Goal: Task Accomplishment & Management: Use online tool/utility

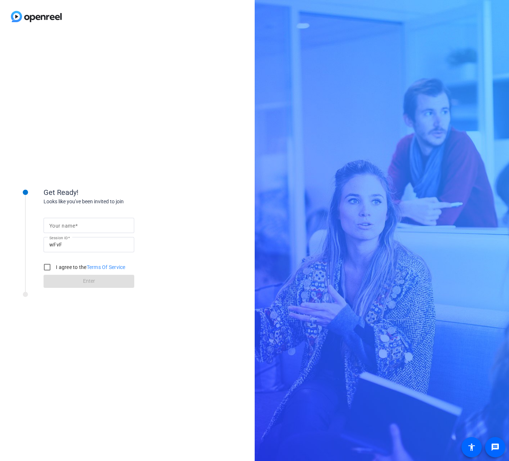
click at [79, 228] on input "Your name" at bounding box center [88, 225] width 79 height 9
type input "[PERSON_NAME]"
click at [42, 266] on input "I agree to the Terms Of Service" at bounding box center [47, 267] width 15 height 15
checkbox input "true"
click at [57, 278] on span at bounding box center [89, 281] width 91 height 17
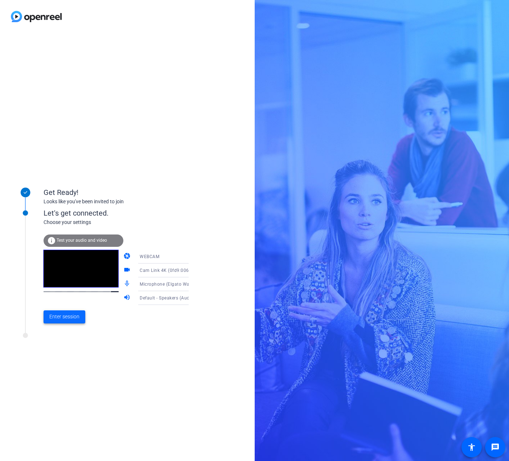
click at [62, 311] on span at bounding box center [65, 316] width 42 height 17
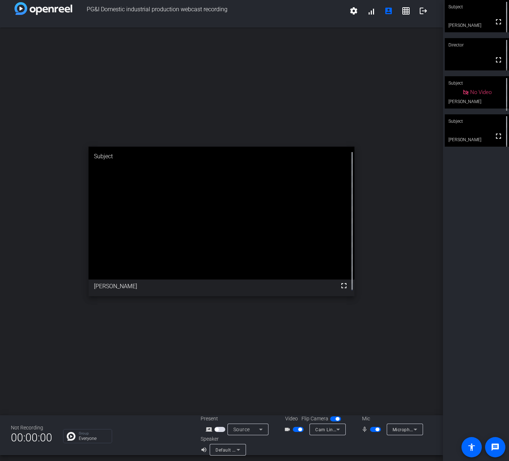
scroll to position [8, 0]
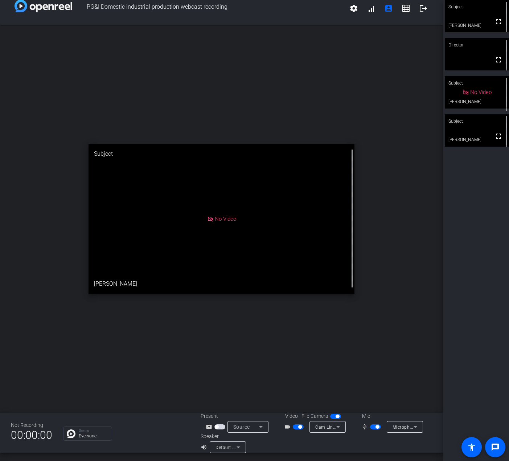
click at [234, 444] on icon at bounding box center [238, 447] width 9 height 9
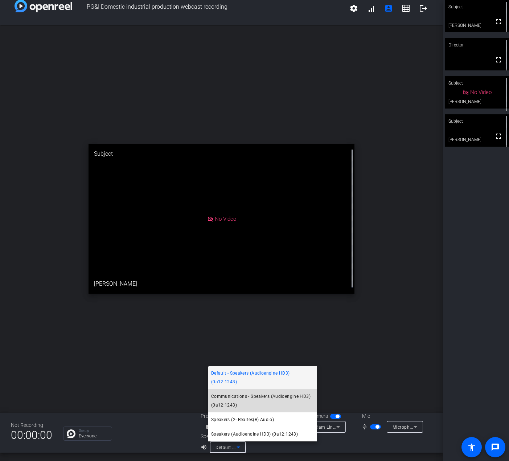
click at [237, 401] on span "Communications - Speakers (Audioengine HD3) (0a12:1243)" at bounding box center [262, 400] width 103 height 17
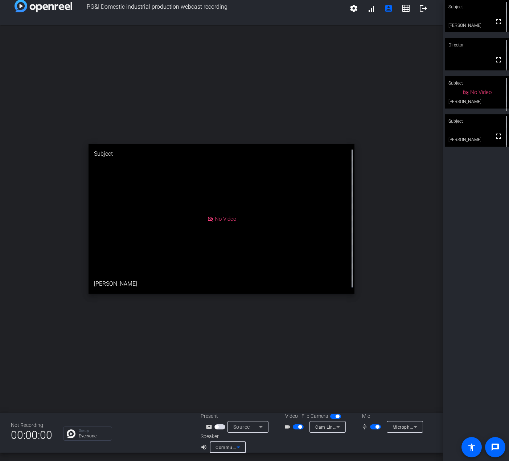
click at [237, 447] on icon at bounding box center [239, 447] width 4 height 2
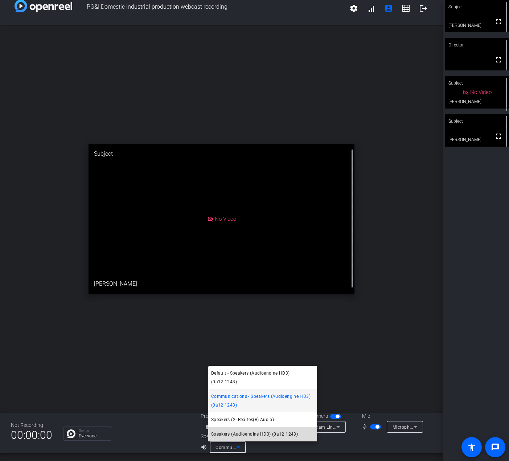
click at [245, 434] on span "Speakers (Audioengine HD3) (0a12:1243)" at bounding box center [254, 434] width 87 height 9
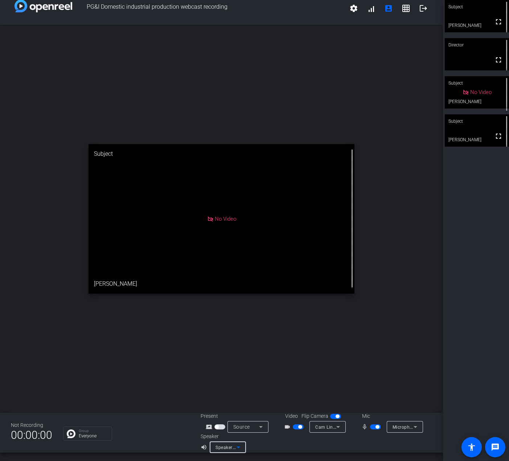
click at [229, 446] on span "Speakers (Audioengine HD3) (0a12:1243)" at bounding box center [260, 447] width 89 height 6
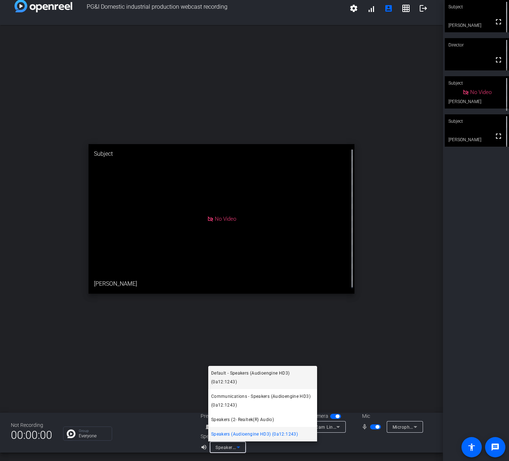
click at [235, 367] on mat-option "Default - Speakers (Audioengine HD3) (0a12:1243)" at bounding box center [262, 377] width 109 height 23
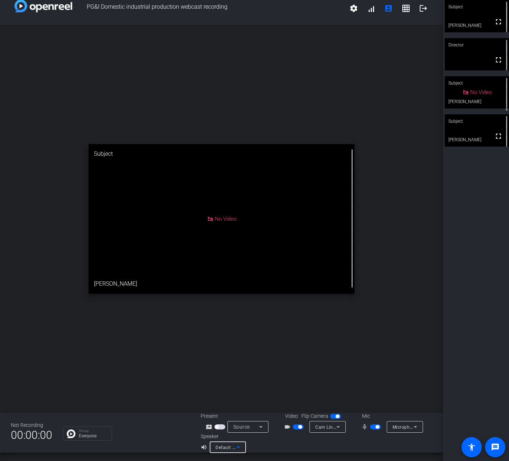
click at [220, 447] on span "Default - Speakers (Audioengine HD3) (0a12:1243)" at bounding box center [270, 447] width 108 height 6
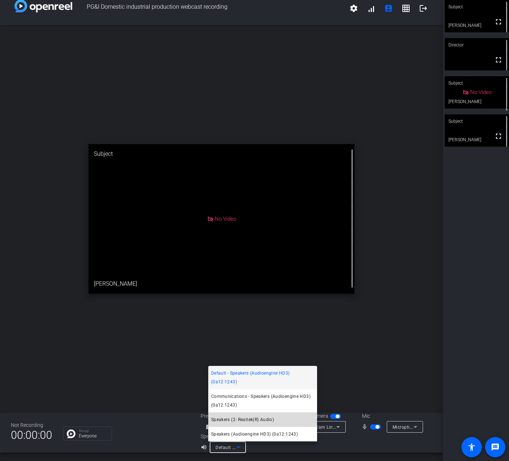
click at [221, 423] on span "Speakers (2- Realtek(R) Audio)" at bounding box center [242, 419] width 63 height 9
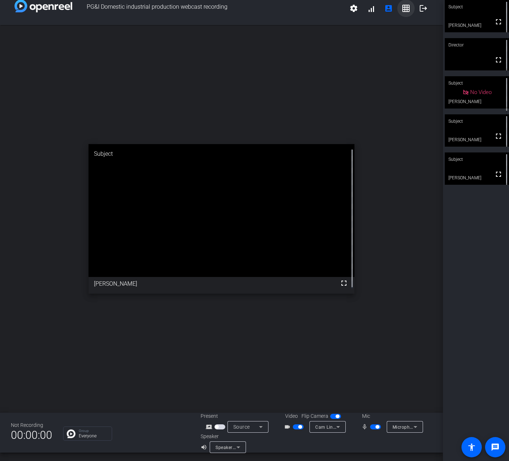
click at [402, 12] on mat-icon "grid_on" at bounding box center [406, 8] width 9 height 9
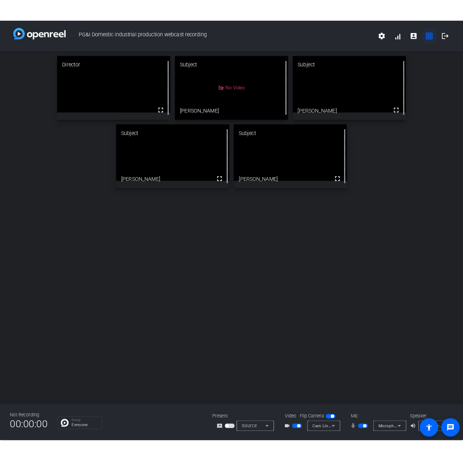
scroll to position [0, 0]
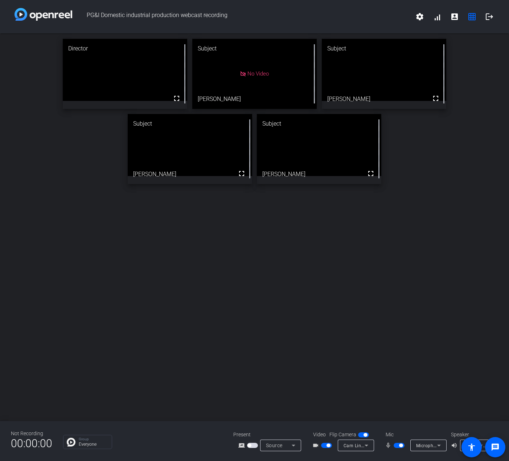
click at [226, 330] on div "Director fullscreen Subject No Video [PERSON_NAME] Subject fullscreen [PERSON_N…" at bounding box center [254, 227] width 509 height 388
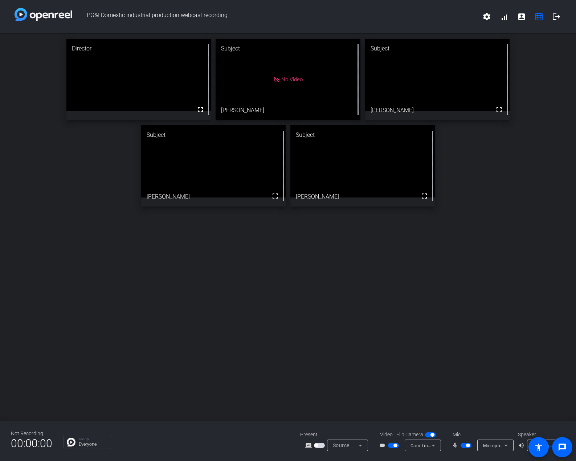
click at [302, 341] on div "Director fullscreen Subject No Video [PERSON_NAME] Subject fullscreen [PERSON_N…" at bounding box center [288, 227] width 576 height 388
click at [353, 442] on div "Source" at bounding box center [346, 445] width 26 height 9
click at [345, 419] on span "Screen Sharing" at bounding box center [345, 417] width 31 height 9
click at [319, 446] on span "button" at bounding box center [319, 445] width 11 height 5
click at [356, 446] on icon at bounding box center [360, 445] width 9 height 9
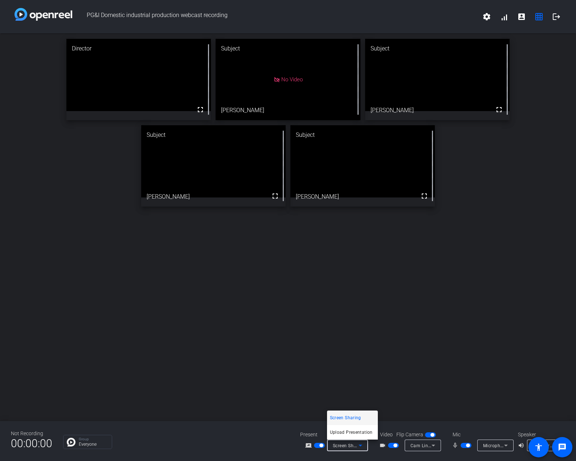
click at [255, 358] on div at bounding box center [288, 230] width 576 height 461
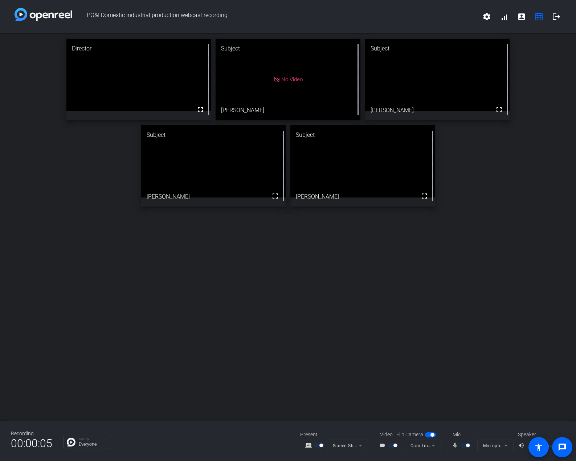
click at [198, 306] on div "Director fullscreen Subject No Video [PERSON_NAME] Subject fullscreen [PERSON_N…" at bounding box center [288, 227] width 576 height 388
click at [342, 446] on mat-form-field "Screen Sharing" at bounding box center [347, 445] width 41 height 12
click at [347, 444] on span "Screen Sharing" at bounding box center [349, 445] width 32 height 6
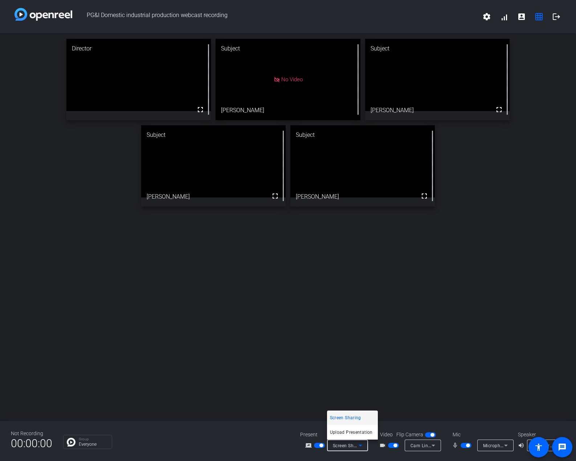
click at [233, 333] on div at bounding box center [288, 230] width 576 height 461
click at [282, 294] on div "Director fullscreen Subject No Video [PERSON_NAME] Subject fullscreen [PERSON_N…" at bounding box center [288, 227] width 576 height 388
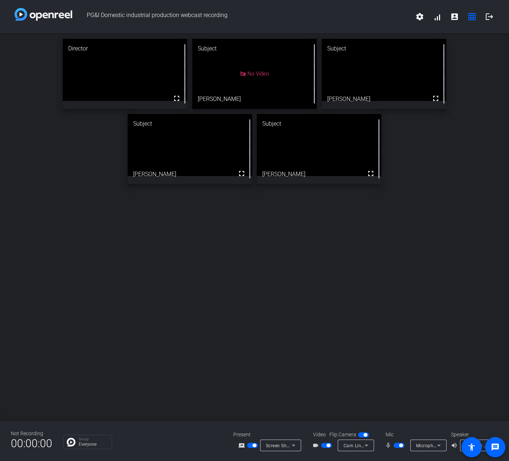
click at [202, 225] on div "Director fullscreen Subject No Video [PERSON_NAME] Subject fullscreen [PERSON_N…" at bounding box center [254, 227] width 509 height 388
click at [150, 314] on div "Director fullscreen Subject No Video [PERSON_NAME] mic_none Subject fullscreen …" at bounding box center [254, 227] width 509 height 388
click at [201, 332] on div "Director fullscreen Subject No Video [PERSON_NAME] mic_none Subject fullscreen …" at bounding box center [254, 227] width 509 height 388
click at [311, 291] on div "Director fullscreen Subject No Video [PERSON_NAME] mic_none Subject fullscreen …" at bounding box center [254, 227] width 509 height 388
click at [56, 138] on div "Director fullscreen Subject No Video [PERSON_NAME] mic_none Subject fullscreen …" at bounding box center [254, 111] width 509 height 156
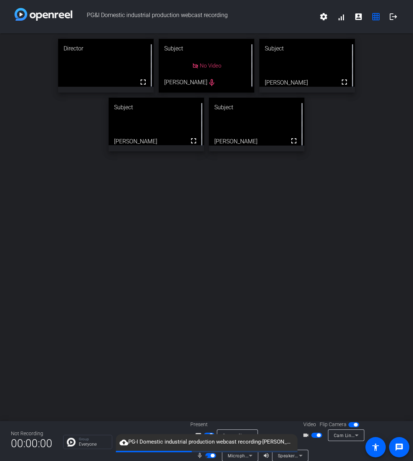
click at [206, 291] on div "Director fullscreen Subject No Video [PERSON_NAME] mic_none Subject fullscreen …" at bounding box center [206, 227] width 413 height 388
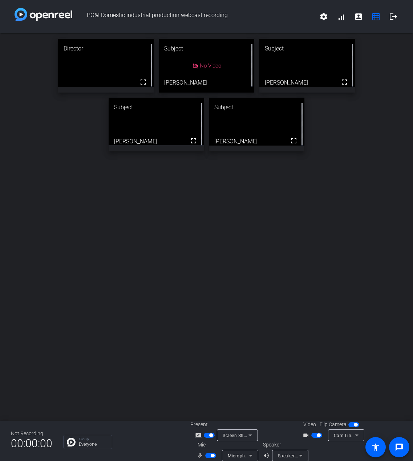
click at [237, 285] on div "Director fullscreen Subject No Video [PERSON_NAME] Subject fullscreen [PERSON_N…" at bounding box center [206, 227] width 413 height 388
click at [88, 252] on div "Director fullscreen Subject No Video [PERSON_NAME] mic_none Subject fullscreen …" at bounding box center [206, 227] width 413 height 388
click at [194, 339] on div "Director fullscreen Subject No Video [PERSON_NAME] mic_none Subject fullscreen …" at bounding box center [206, 227] width 413 height 388
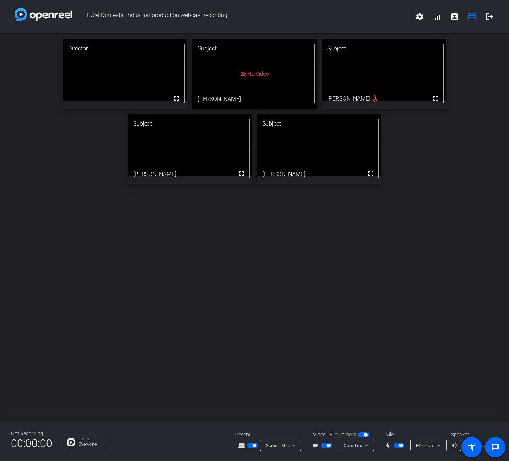
click at [217, 353] on div "Director fullscreen Subject No Video [PERSON_NAME] Subject fullscreen [PERSON_N…" at bounding box center [254, 227] width 509 height 388
click at [241, 445] on mat-icon "screen_share_outline" at bounding box center [242, 445] width 9 height 9
click at [248, 373] on div "Director fullscreen Subject No Video [PERSON_NAME] Subject fullscreen [PERSON_N…" at bounding box center [254, 227] width 509 height 388
click at [206, 315] on div "Director fullscreen Subject No Video [PERSON_NAME] Subject fullscreen [PERSON_N…" at bounding box center [254, 227] width 509 height 388
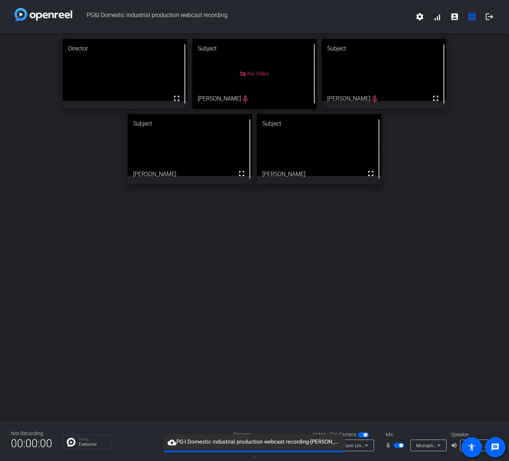
click at [244, 442] on span "cloud_upload PG-I Domestic industrial production webcast recording-[PERSON_NAME…" at bounding box center [254, 442] width 181 height 9
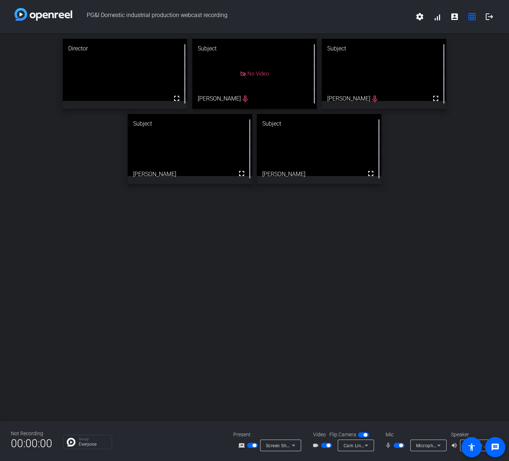
click at [286, 444] on span "Screen Sharing" at bounding box center [282, 445] width 32 height 6
click at [281, 414] on span "Screen Sharing" at bounding box center [278, 417] width 31 height 9
click at [241, 445] on mat-icon "screen_share_outline" at bounding box center [242, 445] width 9 height 9
click at [251, 444] on span "button" at bounding box center [252, 445] width 11 height 5
click at [250, 443] on span "button" at bounding box center [252, 445] width 11 height 5
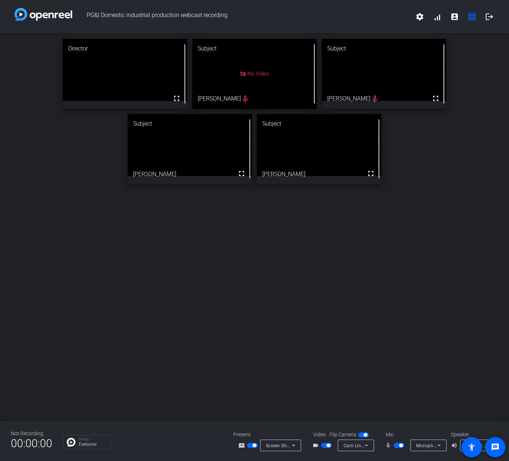
click at [249, 282] on div "Director fullscreen Subject No Video [PERSON_NAME] mic_none Subject fullscreen …" at bounding box center [254, 227] width 509 height 388
click at [193, 298] on div "Director fullscreen Subject No Video [PERSON_NAME] mic_none Subject fullscreen …" at bounding box center [254, 227] width 509 height 388
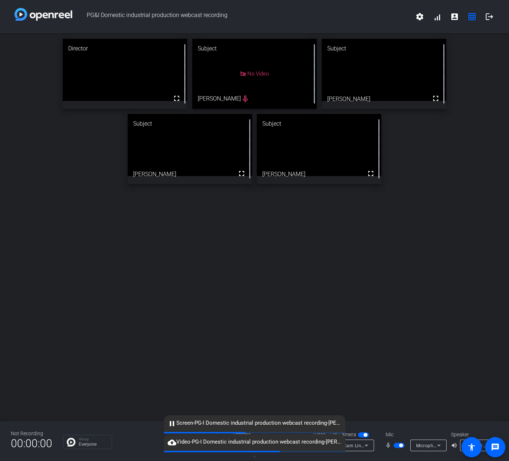
click at [118, 297] on div "Director fullscreen Subject No Video [PERSON_NAME] mic_none Subject fullscreen …" at bounding box center [254, 227] width 509 height 388
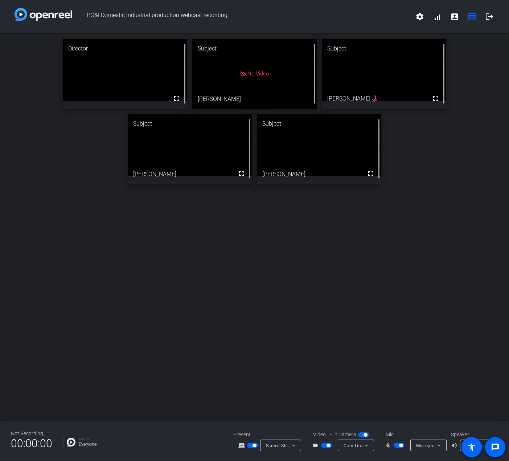
click at [247, 241] on div "Director fullscreen Subject No Video [PERSON_NAME] Subject fullscreen [PERSON_N…" at bounding box center [254, 227] width 509 height 388
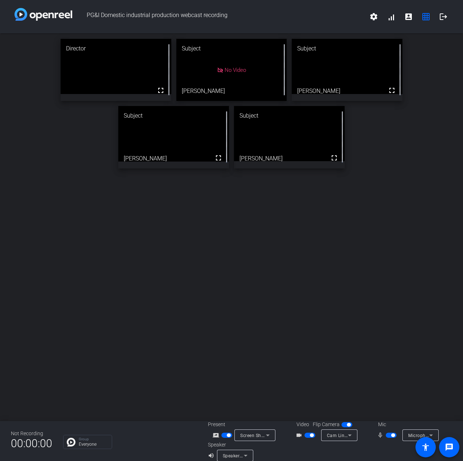
click at [318, 283] on div "Director fullscreen Subject No Video [PERSON_NAME] Subject fullscreen [PERSON_N…" at bounding box center [231, 227] width 463 height 388
click at [266, 294] on div "Director fullscreen Subject No Video [PERSON_NAME] Subject fullscreen [PERSON_N…" at bounding box center [231, 227] width 463 height 388
